Goal: Information Seeking & Learning: Find specific fact

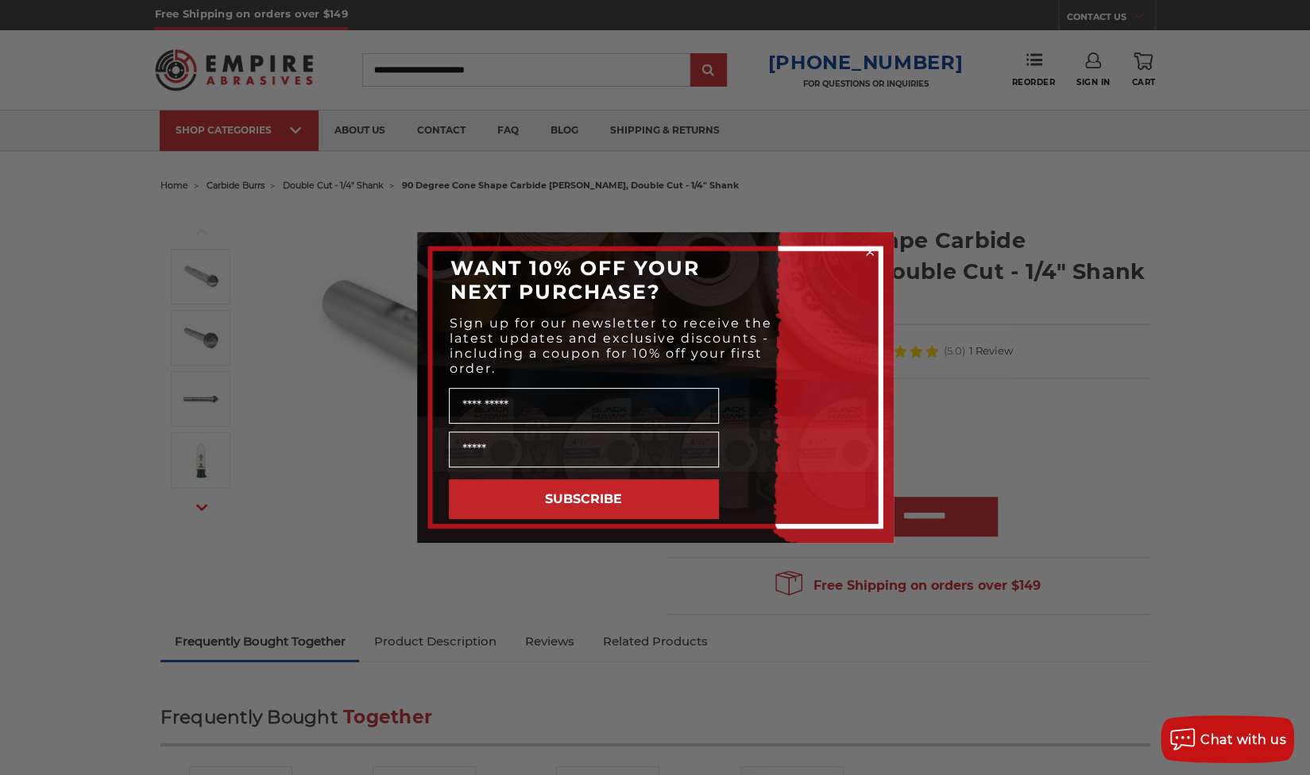
click at [869, 253] on circle "Close dialog" at bounding box center [869, 252] width 15 height 15
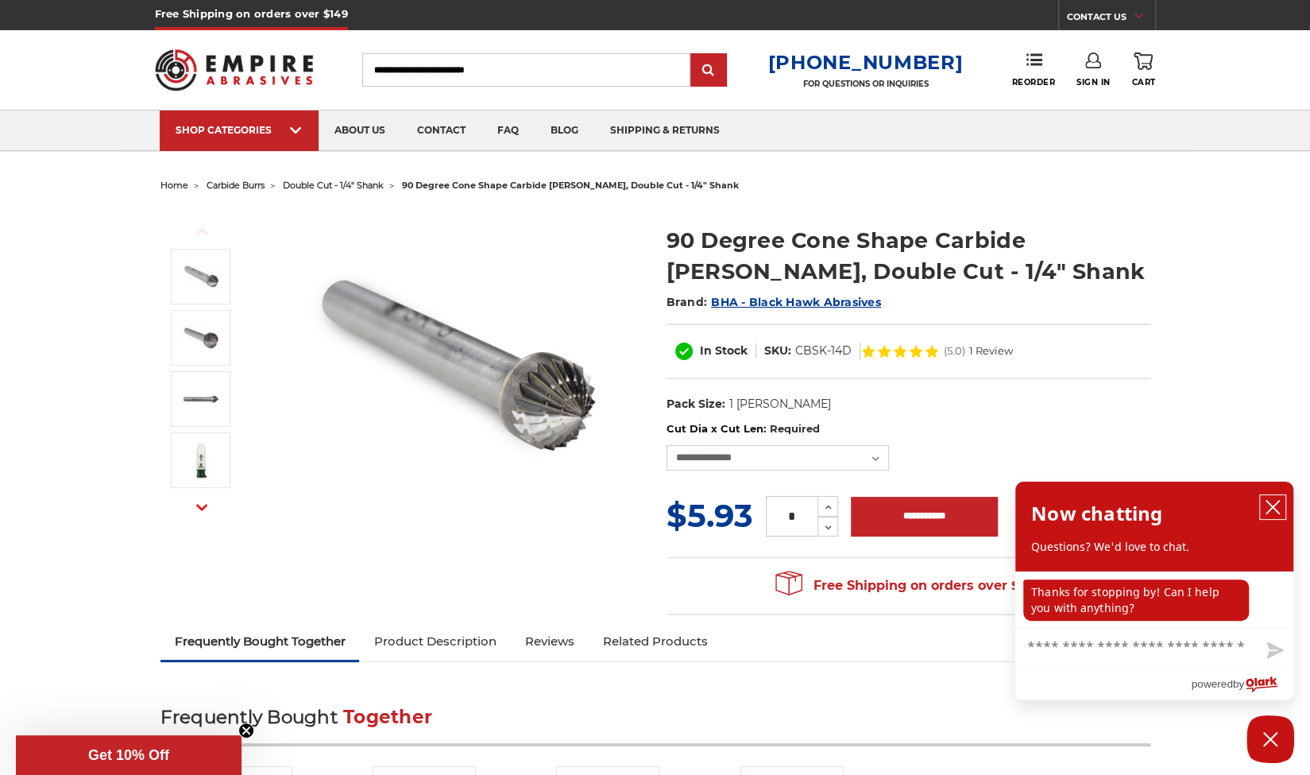
click at [1263, 507] on button "close chatbox" at bounding box center [1272, 507] width 25 height 24
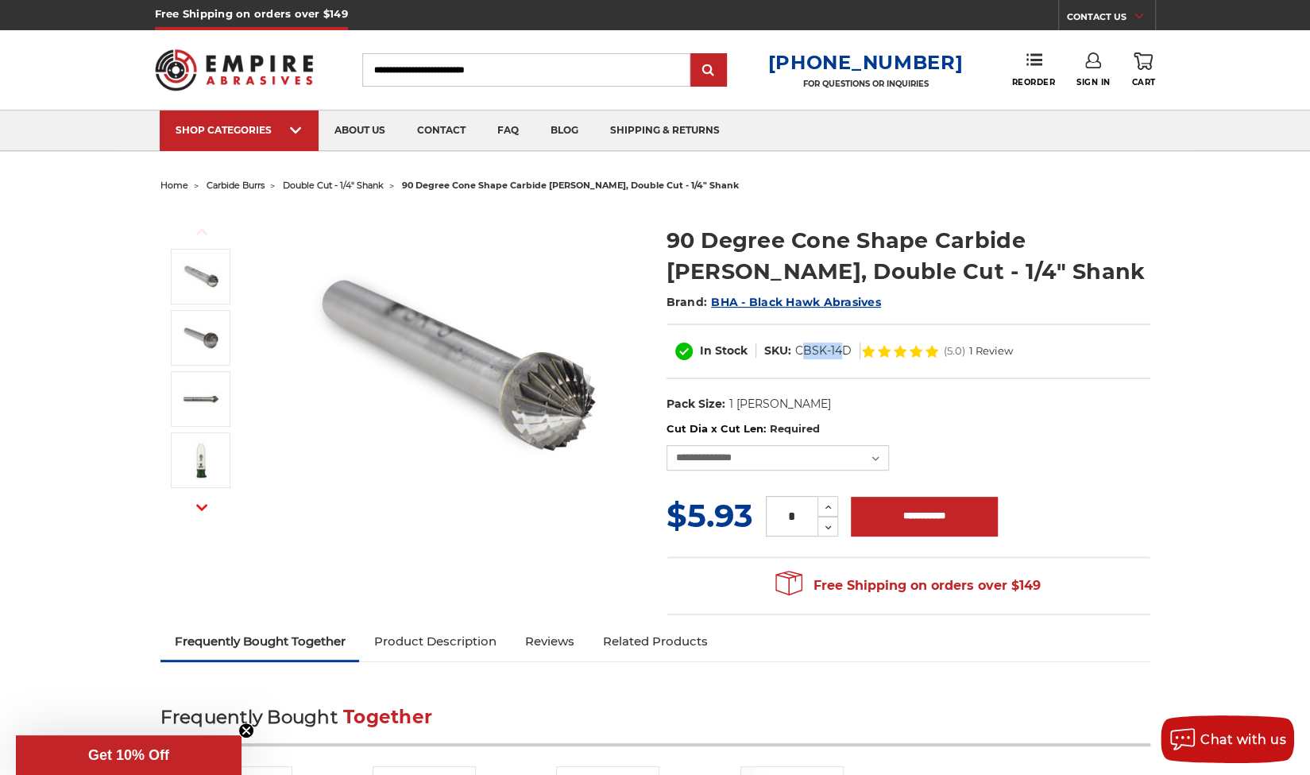
drag, startPoint x: 844, startPoint y: 350, endPoint x: 806, endPoint y: 358, distance: 38.8
click at [806, 358] on dd "CBSK-14D" at bounding box center [823, 350] width 56 height 17
click at [803, 362] on div "In Stock SKU: CBSK-14D (5.0) 1 Review" at bounding box center [909, 351] width 484 height 56
drag, startPoint x: 763, startPoint y: 349, endPoint x: 852, endPoint y: 362, distance: 89.9
click at [852, 362] on div "In Stock SKU: CBSK-14D (5.0) 1 Review" at bounding box center [909, 351] width 484 height 56
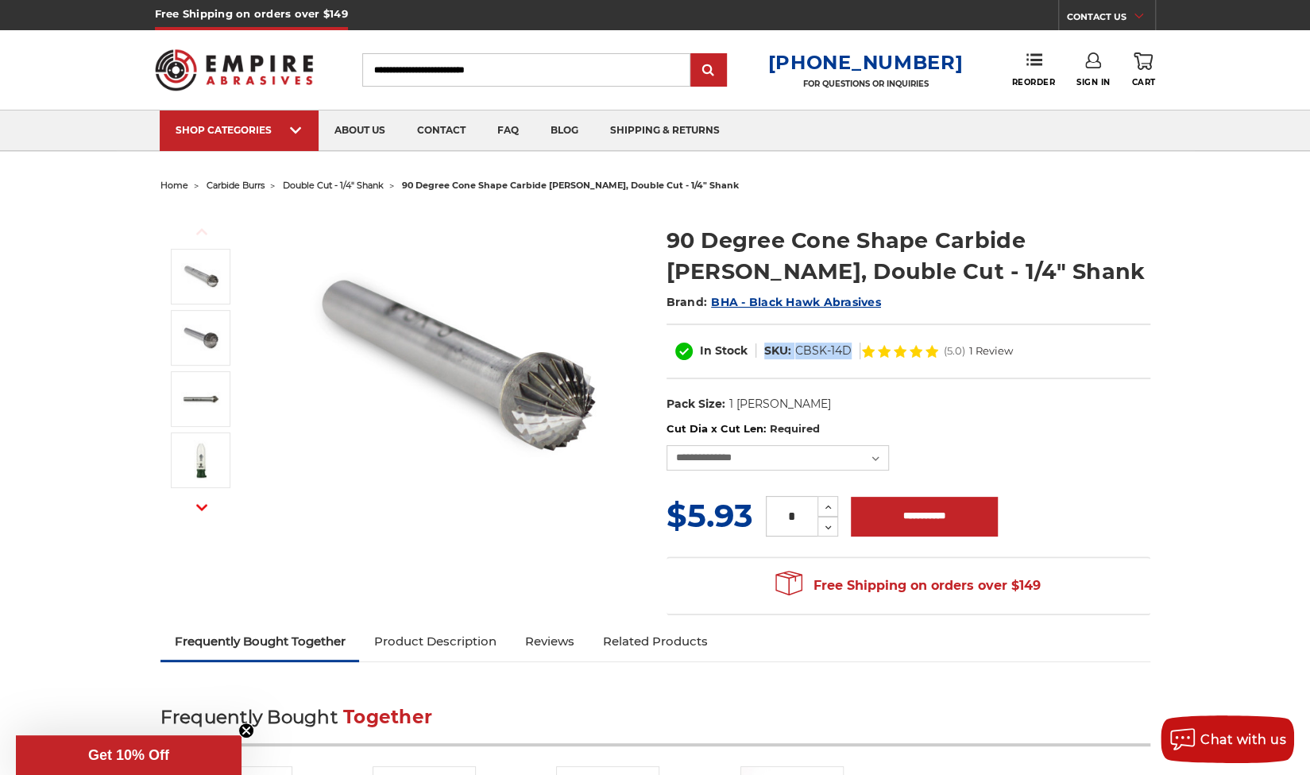
copy dl "SKU: CBSK-14D"
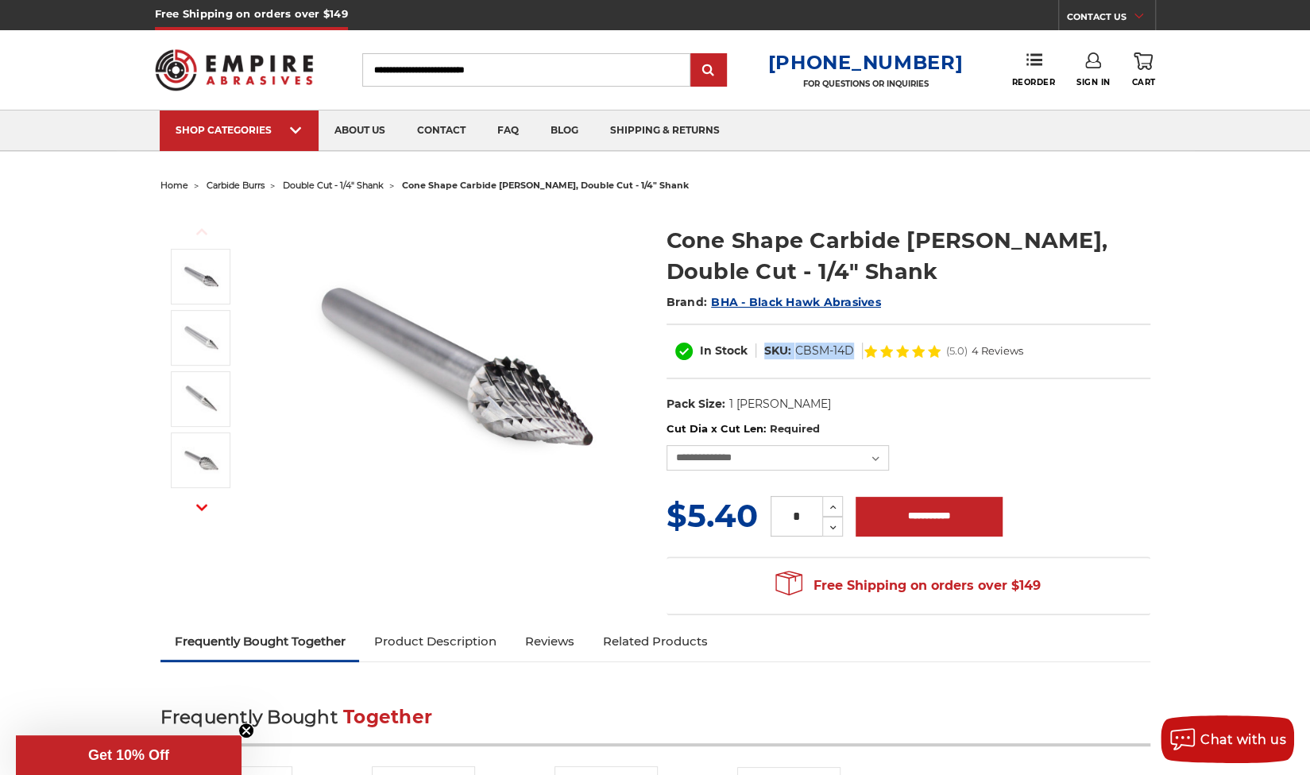
drag, startPoint x: 858, startPoint y: 350, endPoint x: 759, endPoint y: 355, distance: 99.4
click at [759, 355] on dl "SKU: CBSM-14D" at bounding box center [809, 350] width 106 height 17
copy dl "SKU: CBSM-14D"
